Goal: Check status: Check status

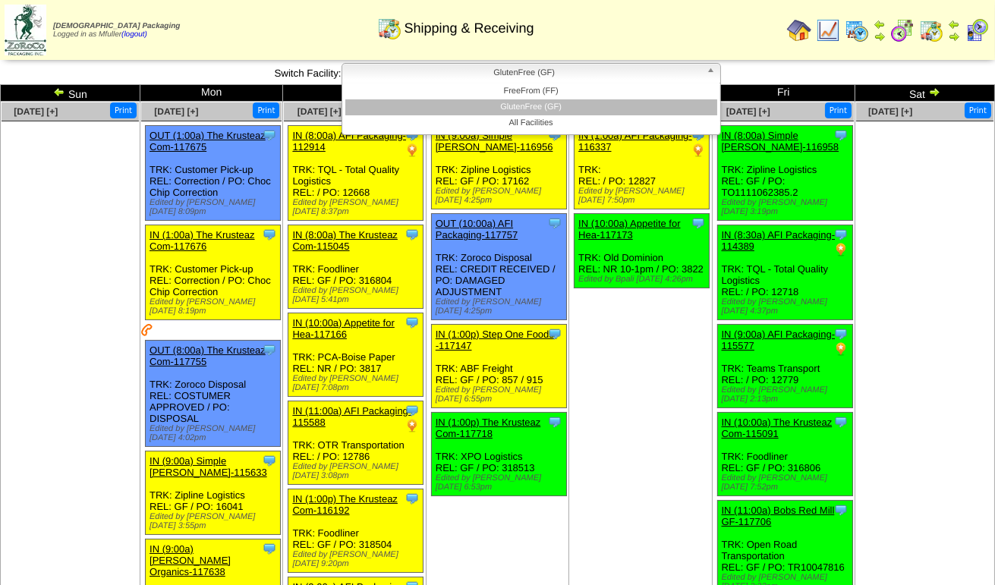
click at [597, 75] on span "GlutenFree (GF)" at bounding box center [525, 73] width 352 height 18
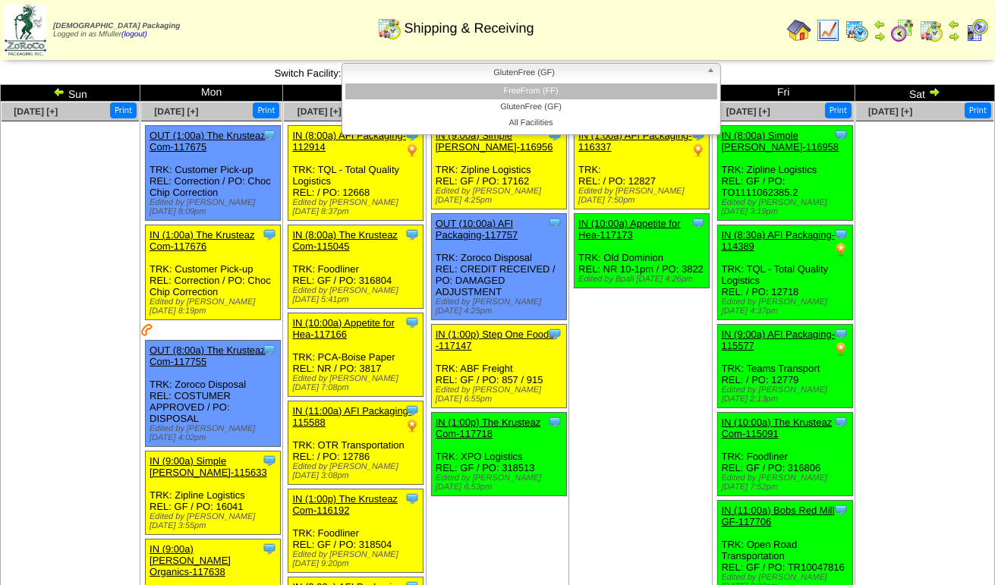
click at [583, 90] on li "FreeFrom (FF)" at bounding box center [531, 92] width 372 height 16
